Goal: Information Seeking & Learning: Check status

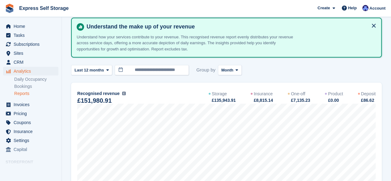
scroll to position [29, 0]
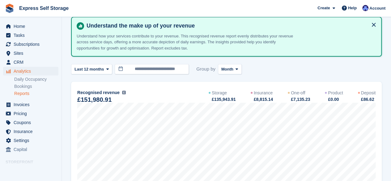
click at [118, 92] on div "Recognised revenue The sum of all finalised invoices, after discount and exclud…" at bounding box center [101, 92] width 49 height 7
click at [28, 71] on span "Analytics" at bounding box center [32, 71] width 37 height 9
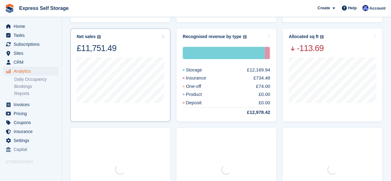
scroll to position [165, 0]
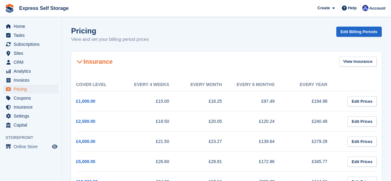
scroll to position [100, 0]
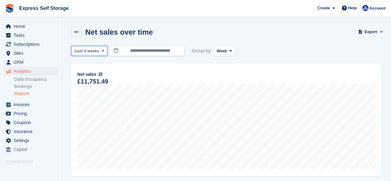
click at [101, 51] on icon at bounding box center [102, 51] width 2 height 4
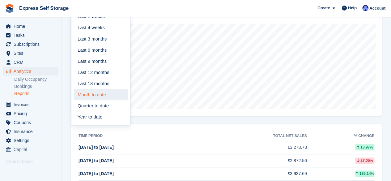
scroll to position [66, 0]
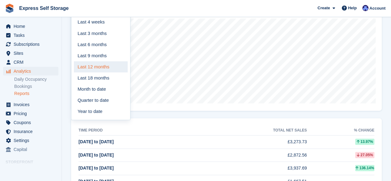
click at [101, 66] on link "Last 12 months" at bounding box center [101, 66] width 54 height 11
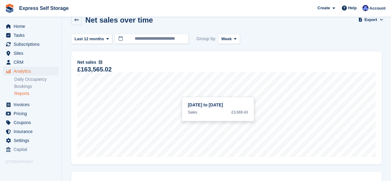
scroll to position [11, 0]
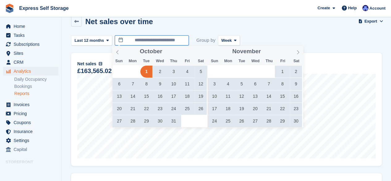
click at [176, 40] on input "**********" at bounding box center [152, 40] width 74 height 10
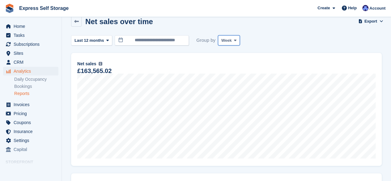
click at [233, 42] on span at bounding box center [235, 40] width 5 height 5
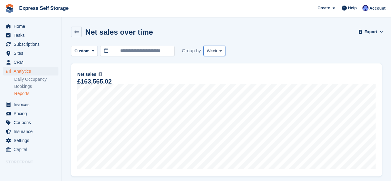
click at [216, 47] on button "Week" at bounding box center [214, 51] width 22 height 10
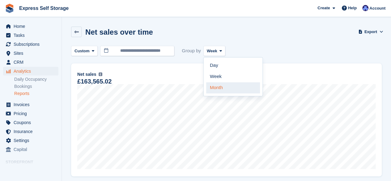
click at [211, 87] on link "Month" at bounding box center [233, 87] width 54 height 11
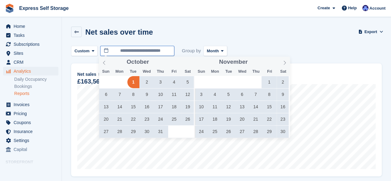
click at [160, 51] on input "**********" at bounding box center [137, 51] width 74 height 10
click at [286, 63] on icon at bounding box center [285, 63] width 4 height 4
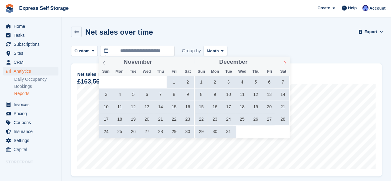
click at [286, 63] on icon at bounding box center [285, 63] width 4 height 4
type input "****"
click at [286, 63] on icon at bounding box center [285, 63] width 4 height 4
type input "****"
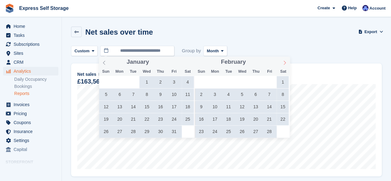
click at [286, 63] on icon at bounding box center [285, 63] width 4 height 4
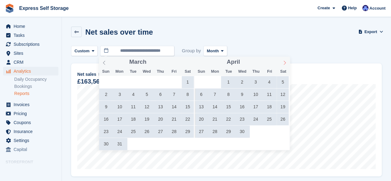
click at [286, 63] on icon at bounding box center [285, 63] width 4 height 4
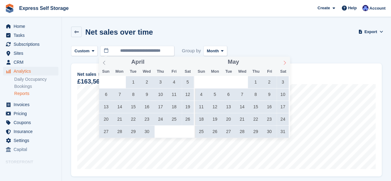
click at [286, 63] on icon at bounding box center [285, 63] width 4 height 4
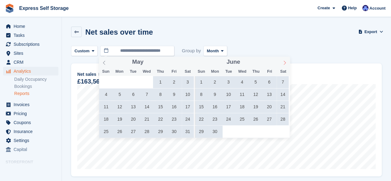
click at [286, 63] on icon at bounding box center [285, 63] width 4 height 4
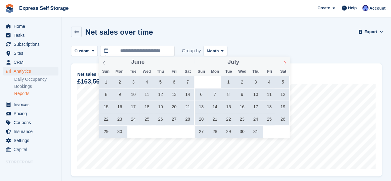
click at [286, 63] on icon at bounding box center [285, 63] width 4 height 4
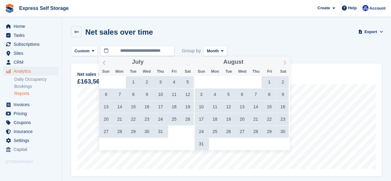
click at [286, 63] on icon at bounding box center [285, 63] width 4 height 4
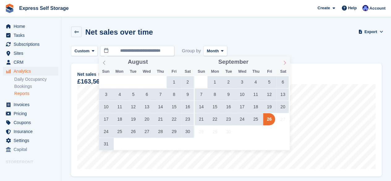
click at [286, 63] on icon at bounding box center [285, 63] width 4 height 4
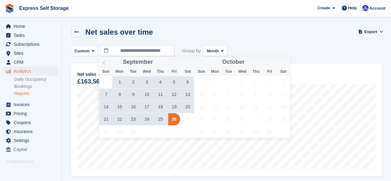
click at [105, 64] on icon at bounding box center [104, 63] width 4 height 4
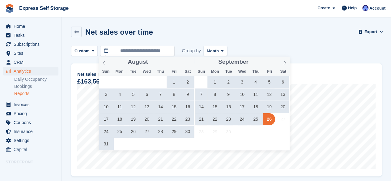
click at [111, 143] on span "31" at bounding box center [106, 144] width 12 height 12
type input "**********"
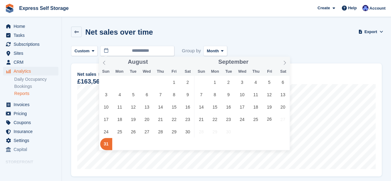
click at [105, 146] on span "31" at bounding box center [106, 144] width 12 height 12
click at [141, 51] on input "**********" at bounding box center [137, 51] width 74 height 10
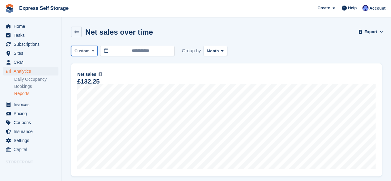
click at [90, 54] on button "Custom" at bounding box center [84, 51] width 27 height 10
click at [88, 49] on span "Custom" at bounding box center [82, 51] width 15 height 6
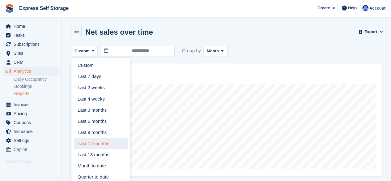
click at [93, 144] on link "Last 12 months" at bounding box center [101, 143] width 54 height 11
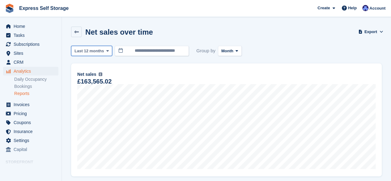
click at [94, 53] on span "Last 12 months" at bounding box center [89, 51] width 29 height 6
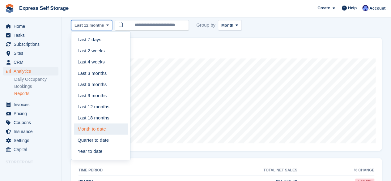
scroll to position [25, 0]
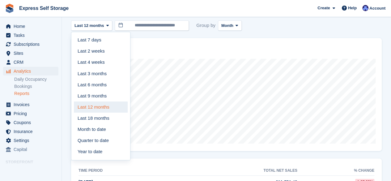
click at [93, 110] on link "Last 12 months" at bounding box center [101, 106] width 54 height 11
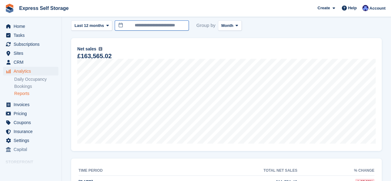
click at [161, 25] on input "**********" at bounding box center [152, 25] width 74 height 10
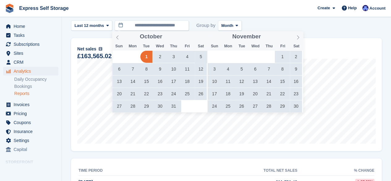
click at [148, 56] on span "1" at bounding box center [146, 57] width 12 height 12
type input "**********"
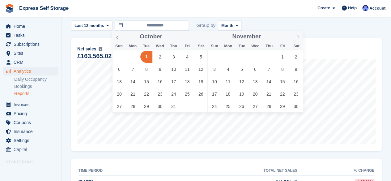
click at [145, 55] on span "1" at bounding box center [146, 57] width 12 height 12
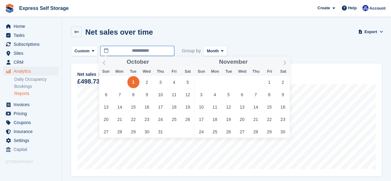
click at [145, 52] on input "**********" at bounding box center [137, 51] width 74 height 10
click at [283, 62] on icon at bounding box center [285, 63] width 4 height 4
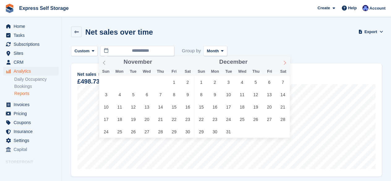
click at [283, 62] on icon at bounding box center [285, 63] width 4 height 4
type input "****"
click at [283, 62] on icon at bounding box center [285, 63] width 4 height 4
type input "****"
click at [283, 62] on icon at bounding box center [285, 63] width 4 height 4
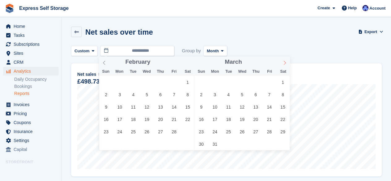
click at [283, 62] on icon at bounding box center [285, 63] width 4 height 4
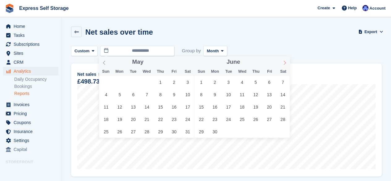
click at [283, 62] on icon at bounding box center [285, 63] width 4 height 4
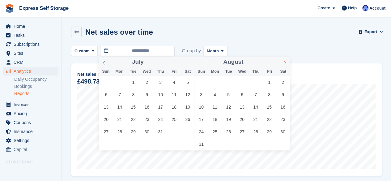
click at [283, 62] on icon at bounding box center [285, 63] width 4 height 4
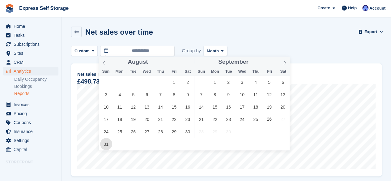
click at [103, 144] on span "31" at bounding box center [106, 144] width 12 height 12
type input "**********"
click at [103, 144] on span "31" at bounding box center [106, 144] width 12 height 12
click at [148, 53] on input "**********" at bounding box center [137, 51] width 74 height 10
click at [105, 61] on icon at bounding box center [104, 63] width 4 height 4
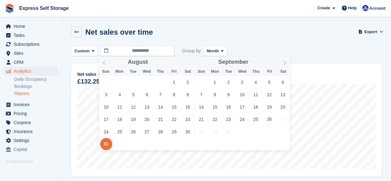
click at [105, 61] on icon at bounding box center [104, 63] width 4 height 4
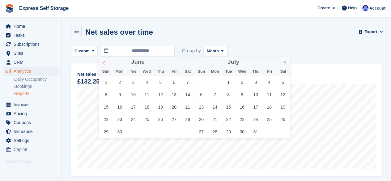
click at [105, 61] on icon at bounding box center [104, 63] width 4 height 4
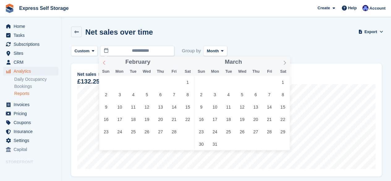
click at [105, 61] on icon at bounding box center [104, 63] width 4 height 4
type input "****"
click at [105, 61] on icon at bounding box center [104, 63] width 4 height 4
type input "****"
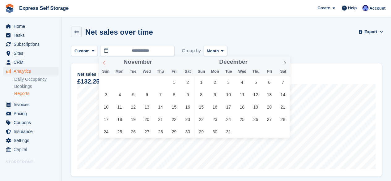
click at [105, 61] on icon at bounding box center [104, 63] width 4 height 4
click at [284, 63] on icon at bounding box center [285, 63] width 4 height 4
click at [228, 82] on span "1" at bounding box center [229, 82] width 12 height 12
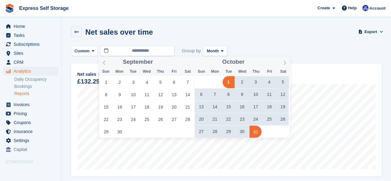
click at [256, 132] on span "31" at bounding box center [256, 132] width 12 height 12
type input "**********"
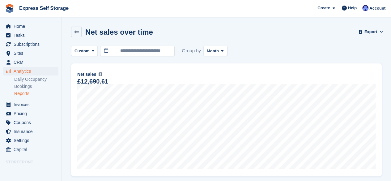
click at [28, 92] on link "Reports" at bounding box center [36, 94] width 44 height 6
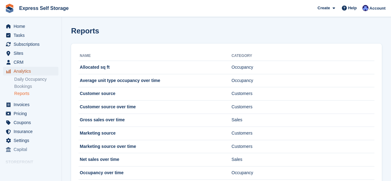
click at [22, 72] on span "Analytics" at bounding box center [32, 71] width 37 height 9
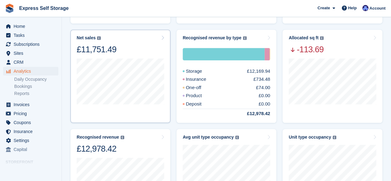
scroll to position [158, 0]
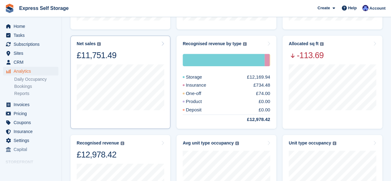
click at [140, 63] on div "15 Sep to 21 Sep Sales £2,872.56" at bounding box center [121, 92] width 88 height 62
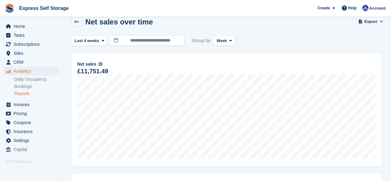
scroll to position [10, 0]
click at [101, 37] on button "Last 4 weeks" at bounding box center [89, 41] width 36 height 10
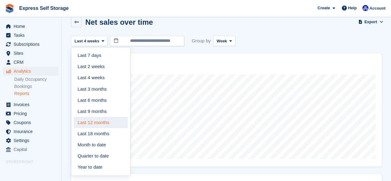
click at [95, 124] on link "Last 12 months" at bounding box center [101, 122] width 54 height 11
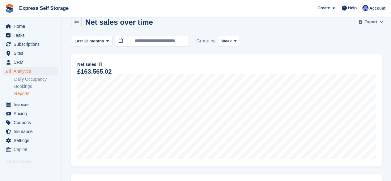
click at [366, 24] on span "Export" at bounding box center [371, 22] width 13 height 6
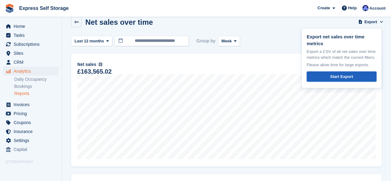
click at [334, 80] on link "Start Export" at bounding box center [342, 76] width 70 height 10
click at [228, 41] on span "Week" at bounding box center [226, 41] width 11 height 6
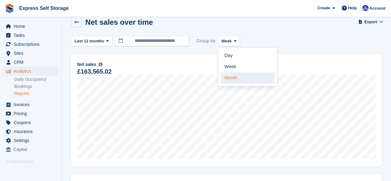
click at [230, 75] on link "Month" at bounding box center [248, 77] width 54 height 11
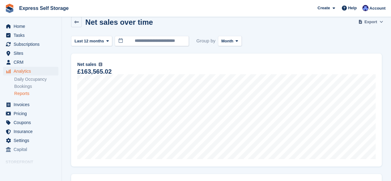
click at [365, 23] on button "Export" at bounding box center [371, 22] width 22 height 10
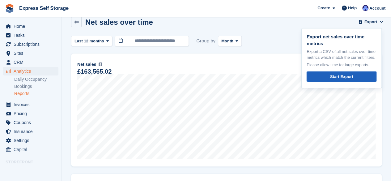
click at [336, 78] on div "Start Export" at bounding box center [341, 77] width 23 height 6
click at [280, 71] on div "£163,565.02" at bounding box center [226, 71] width 298 height 5
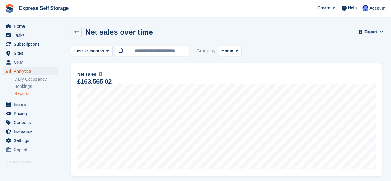
click at [38, 73] on span "Analytics" at bounding box center [32, 71] width 37 height 9
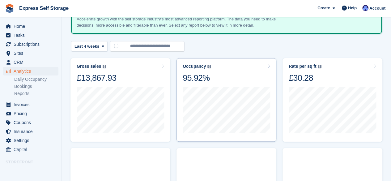
scroll to position [46, 0]
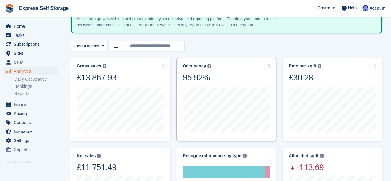
click at [224, 78] on div "Occupancy Percentage of all allocated units in terms of area. Includes units wi…" at bounding box center [227, 72] width 88 height 19
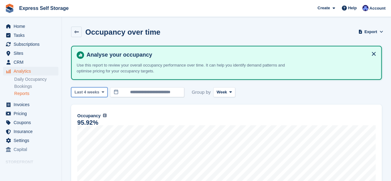
click at [97, 90] on span "Last 4 weeks" at bounding box center [87, 92] width 25 height 6
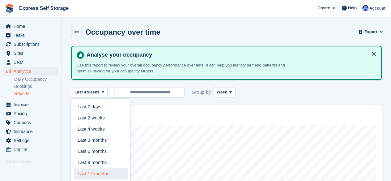
click at [96, 171] on link "Last 12 months" at bounding box center [101, 173] width 54 height 11
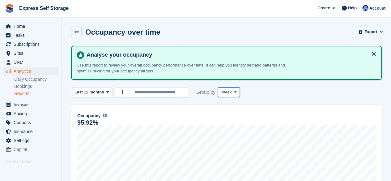
click at [226, 90] on span "Week" at bounding box center [226, 92] width 11 height 6
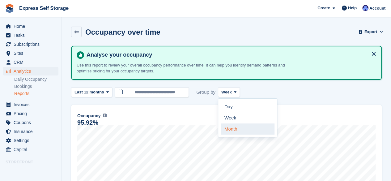
click at [226, 127] on link "Month" at bounding box center [248, 128] width 54 height 11
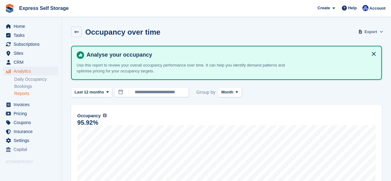
click at [369, 33] on span "Export" at bounding box center [371, 32] width 13 height 6
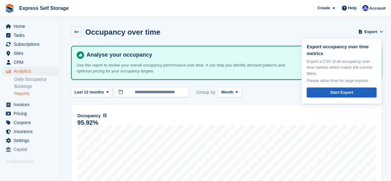
click at [330, 92] on link "Start Export" at bounding box center [342, 93] width 70 height 10
click at [72, 32] on link at bounding box center [76, 32] width 11 height 11
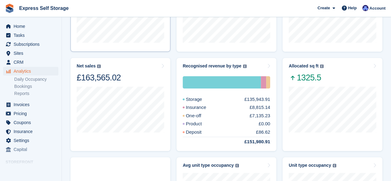
scroll to position [135, 0]
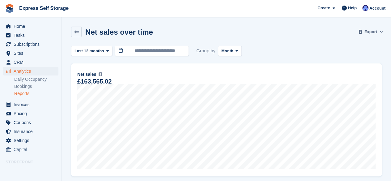
click at [362, 31] on span at bounding box center [360, 32] width 6 height 6
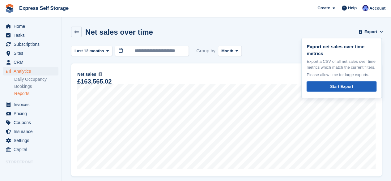
click at [330, 84] on link "Start Export" at bounding box center [342, 86] width 70 height 10
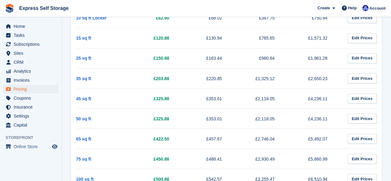
scroll to position [511, 0]
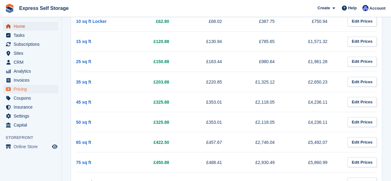
click at [28, 25] on span "Home" at bounding box center [32, 26] width 37 height 9
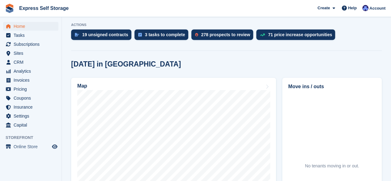
scroll to position [133, 0]
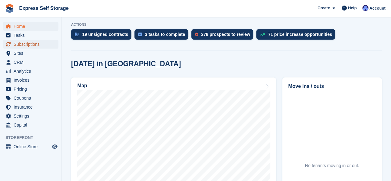
click at [54, 46] on link "Subscriptions" at bounding box center [30, 44] width 55 height 9
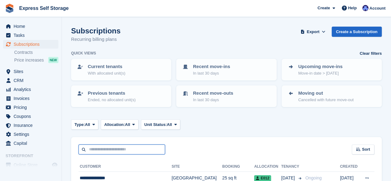
click at [137, 151] on input "text" at bounding box center [122, 149] width 87 height 10
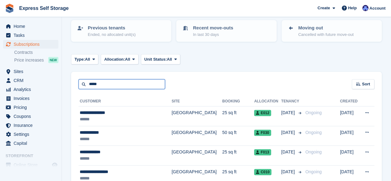
scroll to position [67, 0]
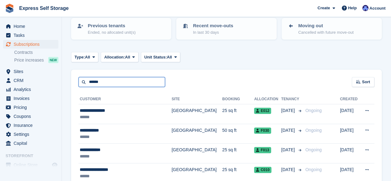
type input "*****"
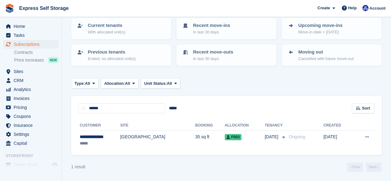
scroll to position [41, 0]
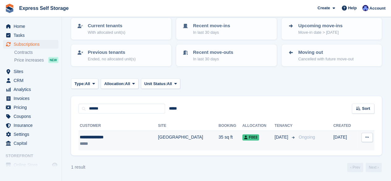
click at [109, 138] on div "**********" at bounding box center [109, 137] width 58 height 6
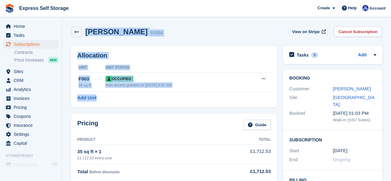
drag, startPoint x: 85, startPoint y: 33, endPoint x: 158, endPoint y: 102, distance: 100.4
click at [158, 102] on div "Allocation Unit Unit Status F003 35 sq ft Occupied Auto access granted on 20th …" at bounding box center [174, 77] width 206 height 62
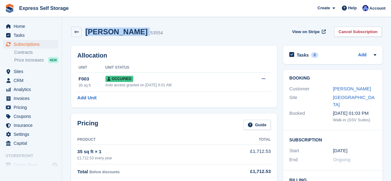
drag, startPoint x: 85, startPoint y: 31, endPoint x: 144, endPoint y: 32, distance: 59.7
click at [144, 32] on div "David Rosenberg 53554" at bounding box center [122, 32] width 81 height 9
click at [162, 69] on th "Unit Status" at bounding box center [174, 68] width 139 height 10
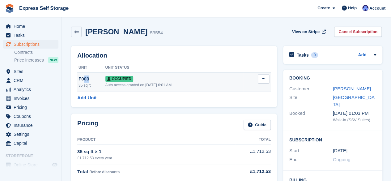
drag, startPoint x: 83, startPoint y: 78, endPoint x: 92, endPoint y: 81, distance: 8.7
click at [92, 81] on div "F003" at bounding box center [92, 78] width 27 height 7
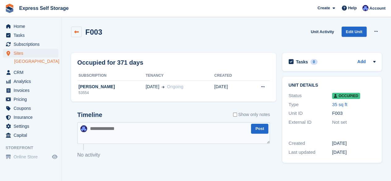
click at [75, 34] on icon at bounding box center [76, 32] width 5 height 5
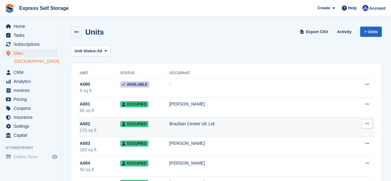
scroll to position [12, 0]
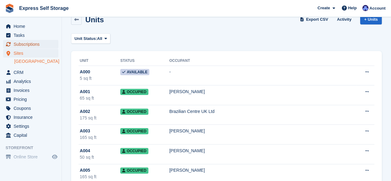
click at [38, 43] on span "Subscriptions" at bounding box center [32, 44] width 37 height 9
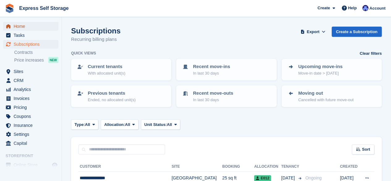
click at [36, 29] on span "Home" at bounding box center [32, 26] width 37 height 9
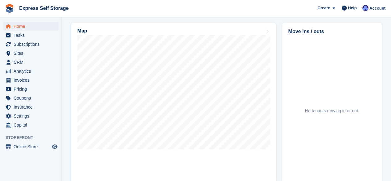
scroll to position [187, 0]
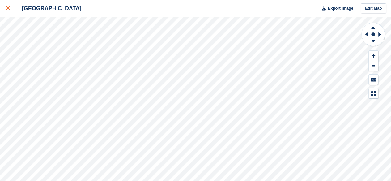
click at [11, 10] on div at bounding box center [11, 8] width 10 height 7
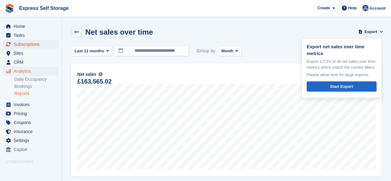
click at [38, 43] on span "Subscriptions" at bounding box center [32, 44] width 37 height 9
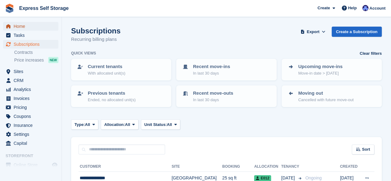
click at [43, 28] on span "Home" at bounding box center [32, 26] width 37 height 9
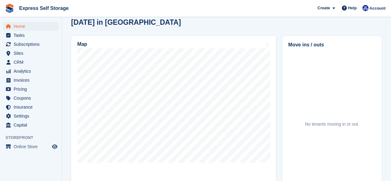
scroll to position [190, 0]
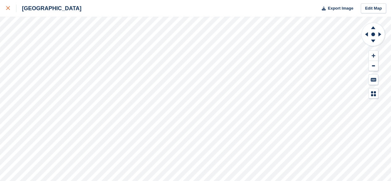
click at [7, 5] on div at bounding box center [11, 8] width 10 height 7
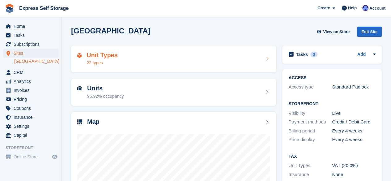
click at [97, 61] on div "22 types" at bounding box center [102, 63] width 31 height 6
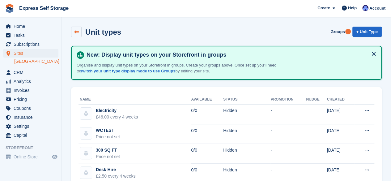
click at [77, 34] on icon at bounding box center [76, 32] width 5 height 5
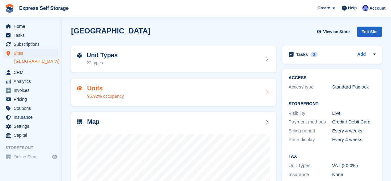
click at [135, 97] on div "Units 95.92% occupancy" at bounding box center [173, 92] width 193 height 15
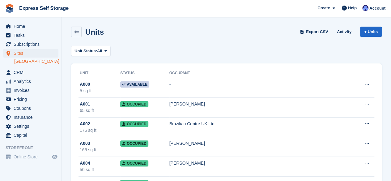
scroll to position [6, 0]
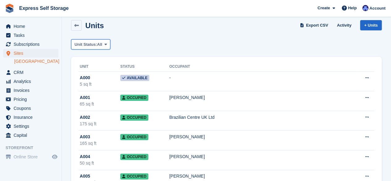
click at [105, 46] on icon at bounding box center [106, 44] width 2 height 4
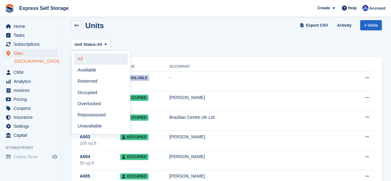
click at [89, 60] on link "All" at bounding box center [101, 58] width 54 height 11
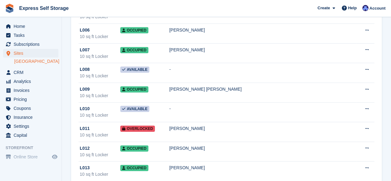
scroll to position [2180, 0]
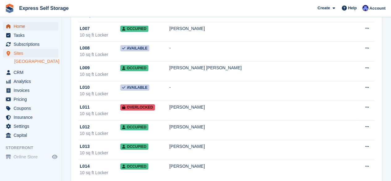
click at [49, 23] on span "Home" at bounding box center [32, 26] width 37 height 9
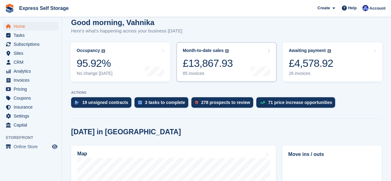
scroll to position [67, 0]
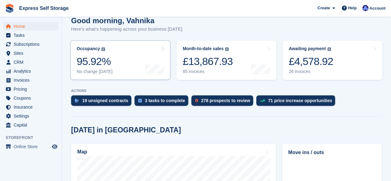
click at [140, 68] on link "Occupancy The percentage of all currently allocated units in terms of area. Inc…" at bounding box center [121, 60] width 100 height 39
